Goal: Information Seeking & Learning: Learn about a topic

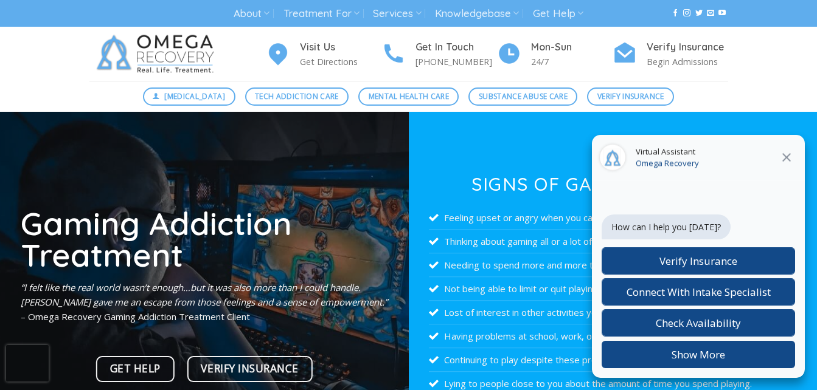
click at [792, 158] on icon "Close" at bounding box center [786, 157] width 15 height 15
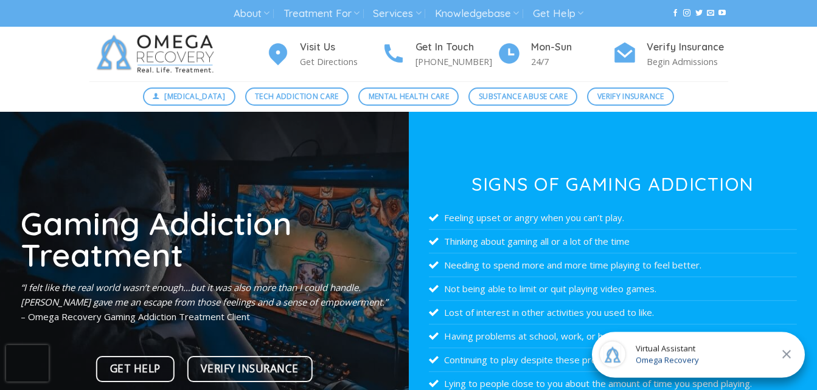
click at [784, 351] on icon "Close" at bounding box center [786, 354] width 9 height 9
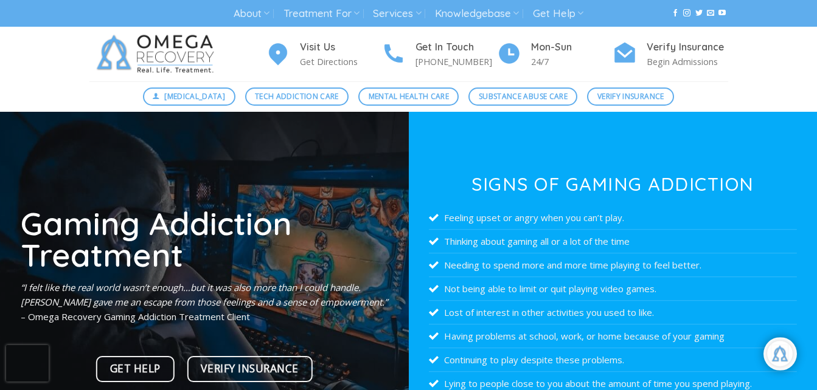
scroll to position [81, 0]
click at [784, 351] on div "Chat widget header" at bounding box center [779, 353] width 27 height 27
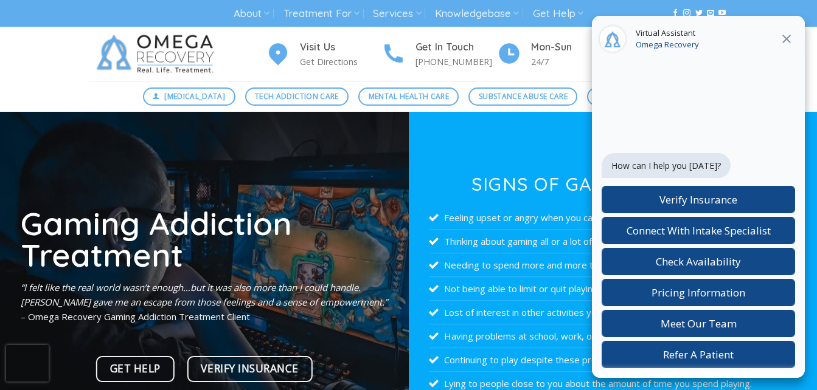
click at [785, 38] on icon "Close" at bounding box center [786, 39] width 9 height 9
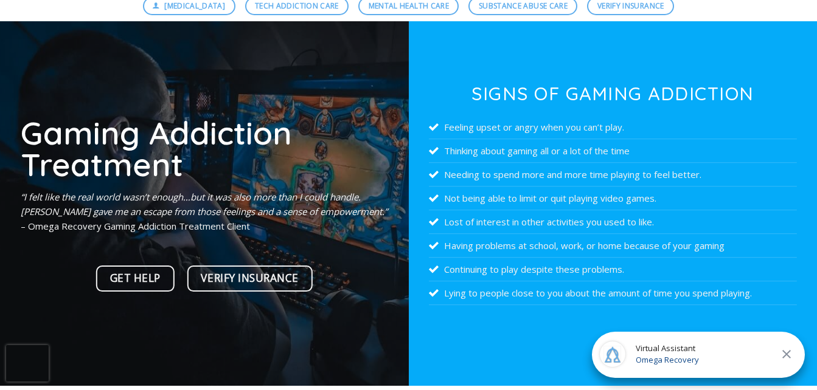
scroll to position [97, 0]
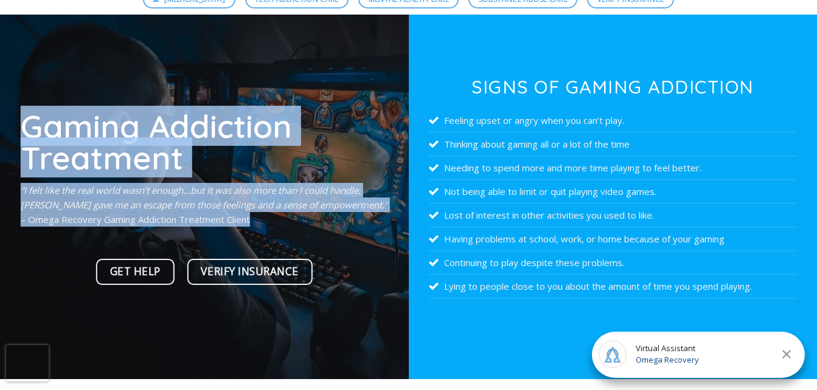
drag, startPoint x: 27, startPoint y: 122, endPoint x: 314, endPoint y: 220, distance: 302.6
click at [314, 220] on div "Gaming Addiction Treatment “I felt like the real world wasn’t enough…but it was…" at bounding box center [204, 200] width 367 height 181
drag, startPoint x: 314, startPoint y: 220, endPoint x: 261, endPoint y: 126, distance: 107.2
copy div "Gaming Addiction Treatment “I felt like the real world wasn’t enough…but it was…"
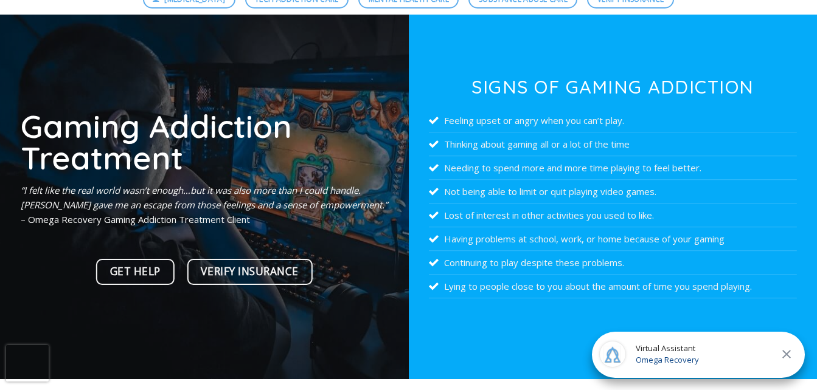
scroll to position [49, 0]
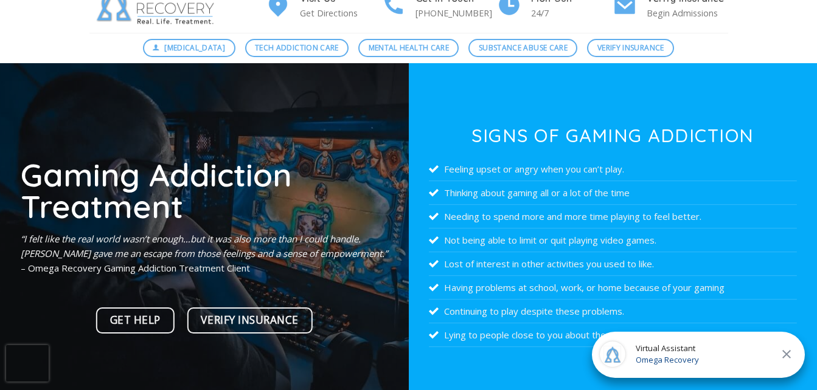
drag, startPoint x: 475, startPoint y: 83, endPoint x: 604, endPoint y: 339, distance: 287.4
copy body "Signs of Gaming Addiction Feeling upset or angry when you can’t play. Thinking …"
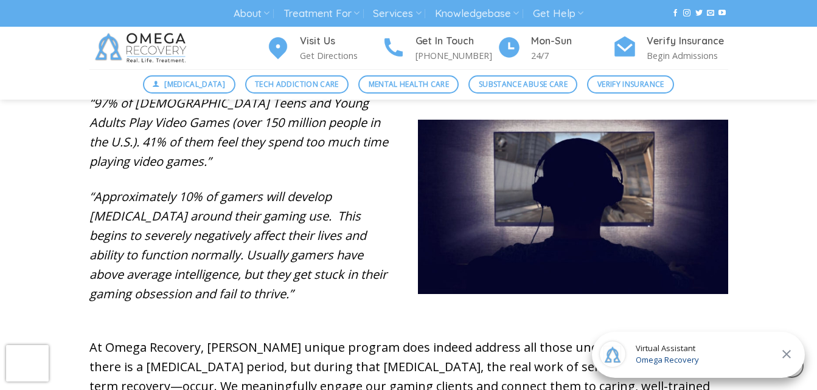
scroll to position [535, 0]
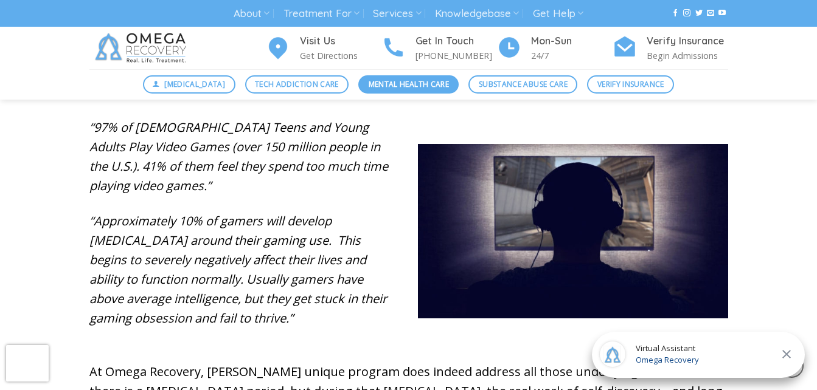
click at [404, 82] on span "Mental Health Care" at bounding box center [408, 84] width 80 height 12
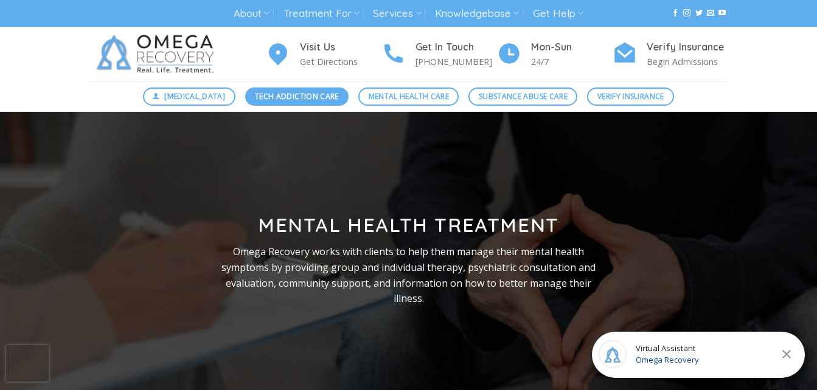
click at [274, 100] on span "Tech Addiction Care" at bounding box center [297, 97] width 84 height 12
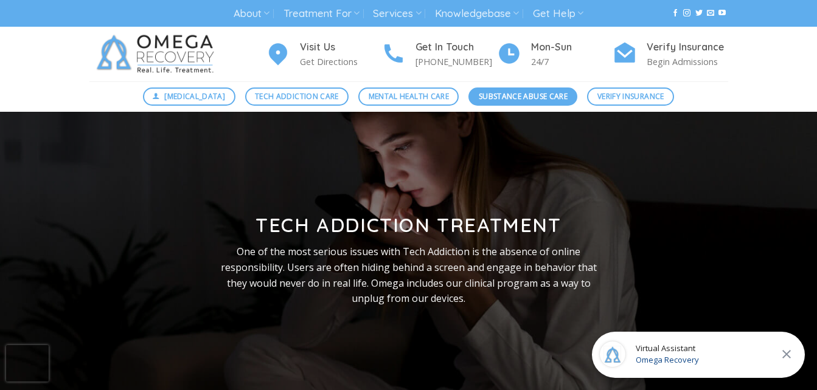
click at [489, 94] on span "Substance Abuse Care" at bounding box center [523, 97] width 89 height 12
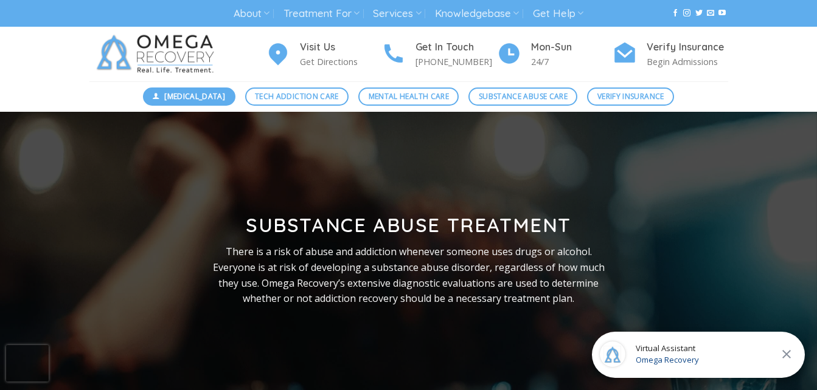
click at [215, 89] on link "[MEDICAL_DATA]" at bounding box center [189, 97] width 92 height 18
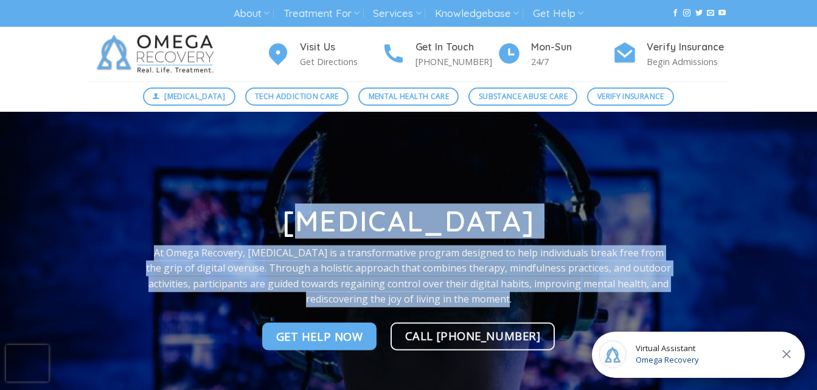
drag, startPoint x: 300, startPoint y: 218, endPoint x: 514, endPoint y: 299, distance: 229.1
click at [514, 299] on div "[MEDICAL_DATA] At Omega Recovery, [MEDICAL_DATA] is a transformative program de…" at bounding box center [408, 281] width 525 height 149
copy div "[MEDICAL_DATA] At Omega Recovery, [MEDICAL_DATA] is a transformative program de…"
